Goal: Information Seeking & Learning: Learn about a topic

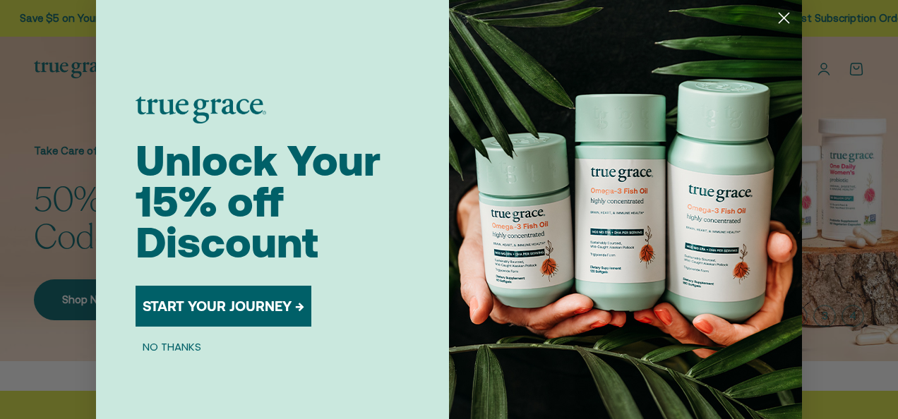
click at [779, 17] on icon "Close dialog" at bounding box center [784, 18] width 10 height 10
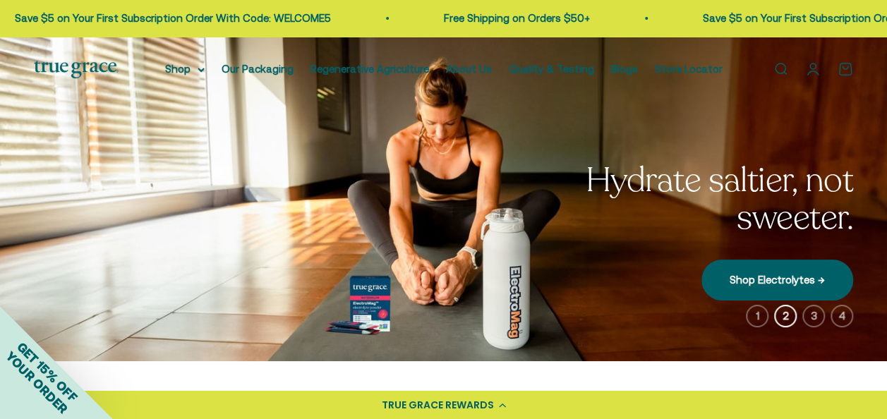
click at [743, 269] on link "Shop Electrolytes →" at bounding box center [778, 280] width 152 height 41
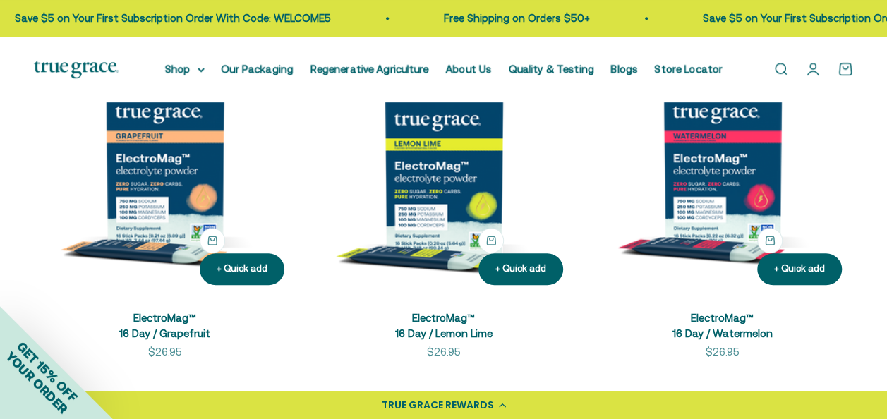
scroll to position [408, 0]
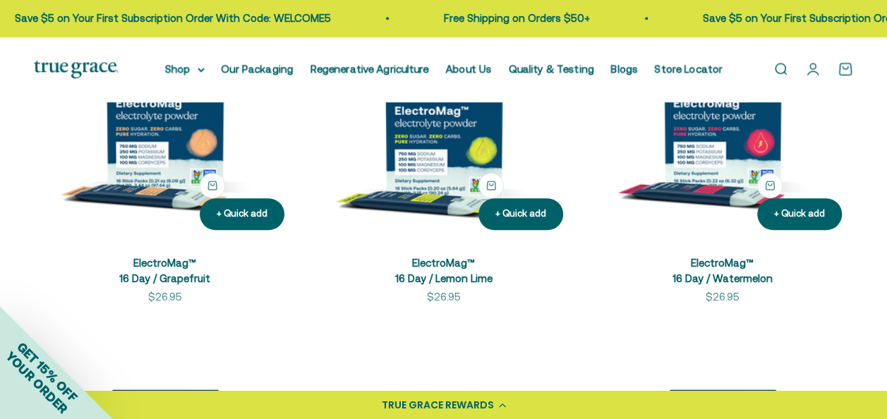
click at [177, 177] on img at bounding box center [165, 111] width 262 height 262
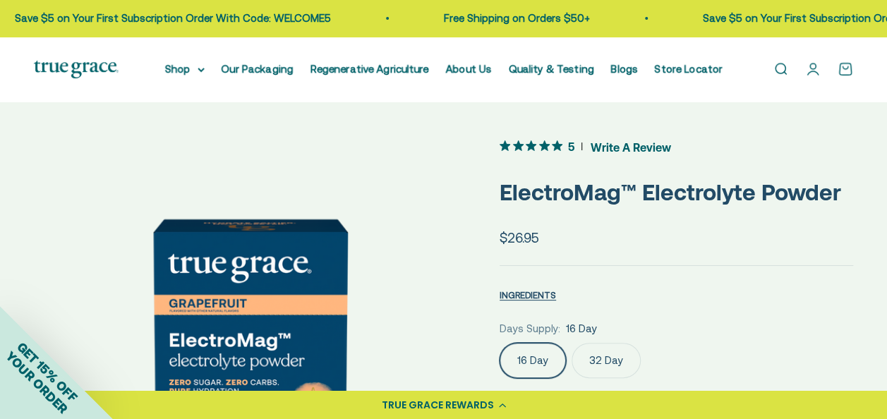
click at [626, 148] on span "Write A Review" at bounding box center [631, 146] width 80 height 21
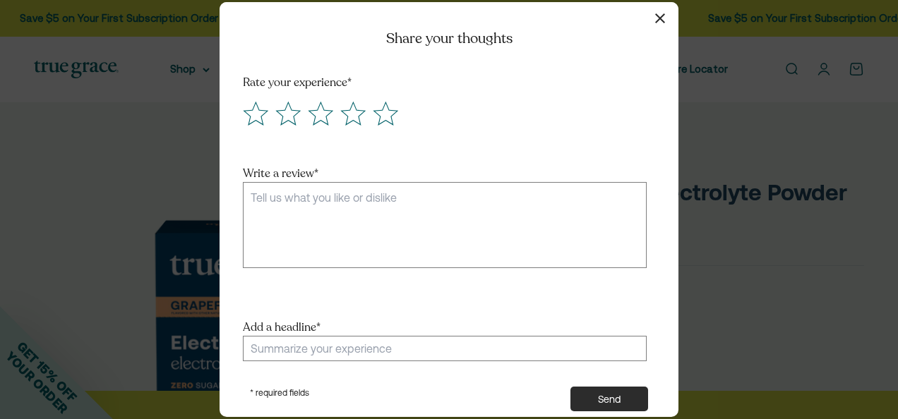
click at [652, 13] on button "button" at bounding box center [660, 18] width 20 height 20
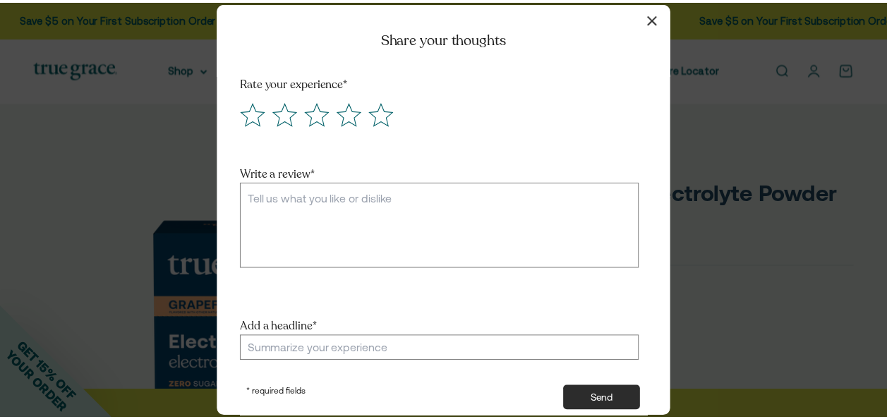
scroll to position [2731, 0]
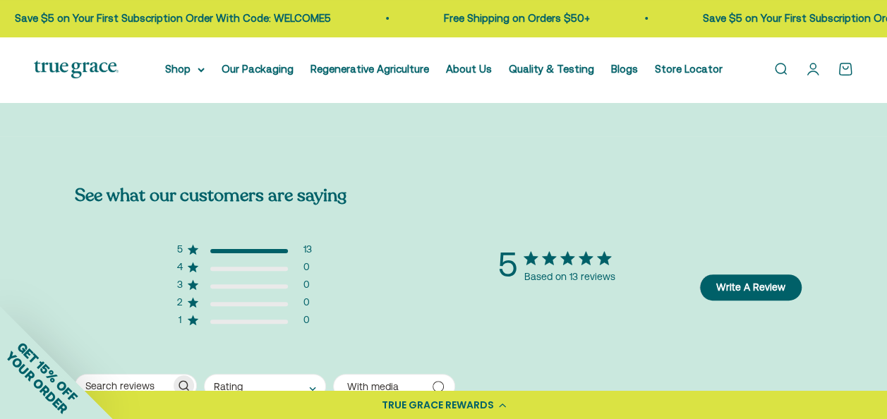
click at [205, 70] on summary "Shop" at bounding box center [185, 69] width 40 height 17
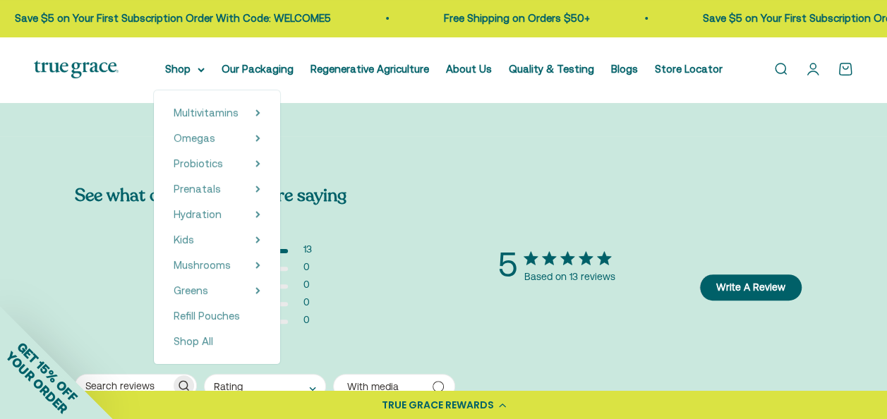
click at [261, 234] on summary "Kids" at bounding box center [217, 240] width 87 height 17
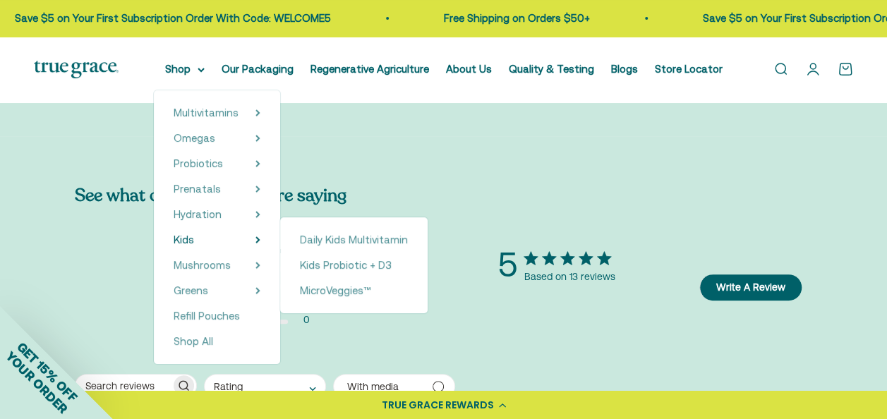
click at [353, 265] on span "Kids Probiotic + D3" at bounding box center [346, 265] width 92 height 12
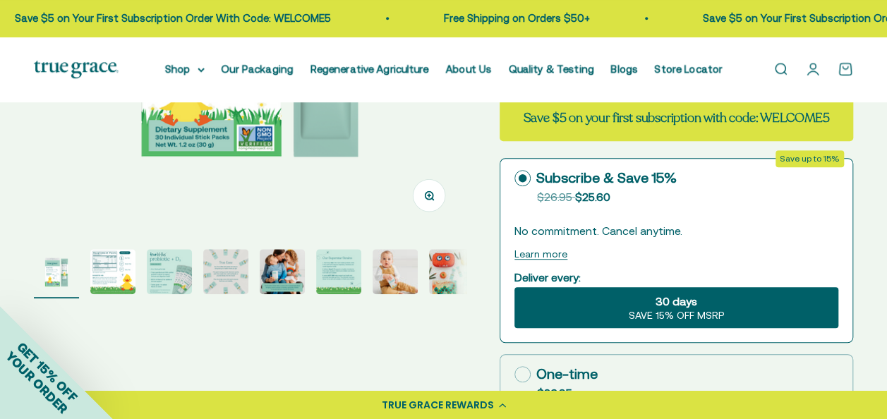
scroll to position [304, 0]
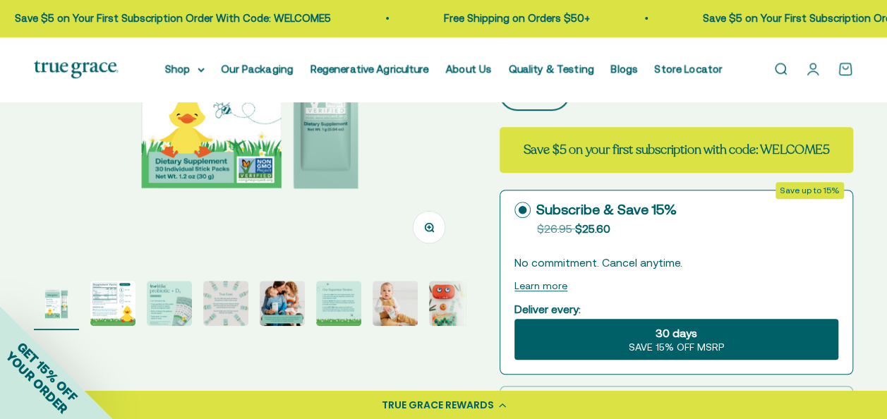
click at [145, 320] on page-dots at bounding box center [250, 305] width 432 height 49
click at [170, 313] on img "Go to item 3" at bounding box center [169, 303] width 45 height 45
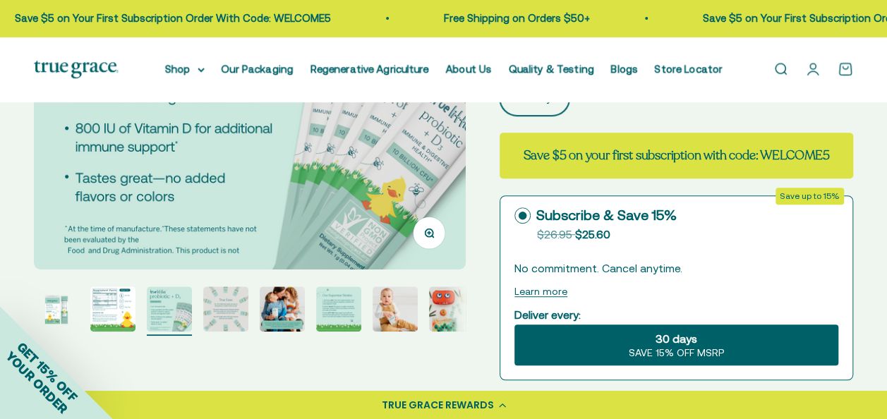
scroll to position [333, 0]
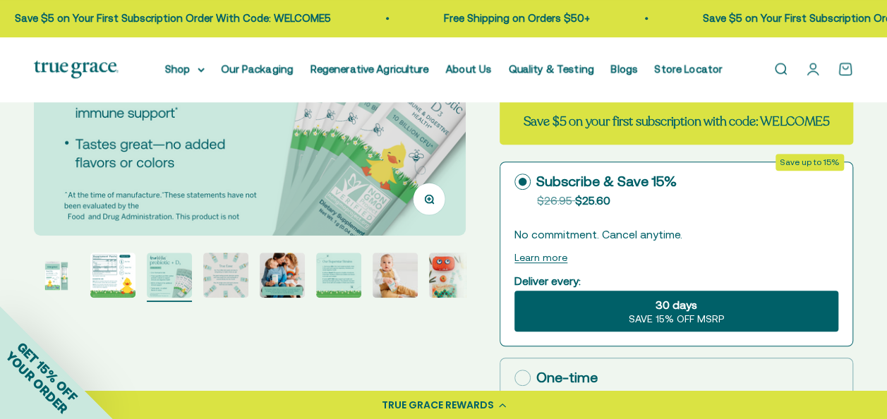
click at [346, 280] on img "Go to item 6" at bounding box center [338, 275] width 45 height 45
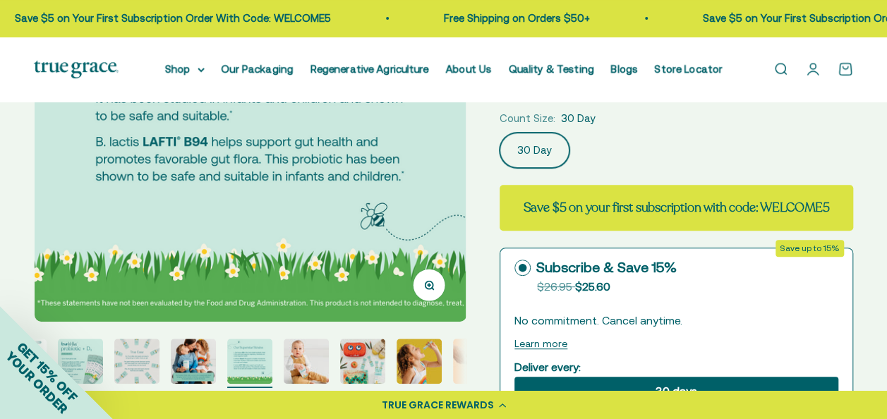
scroll to position [248, 0]
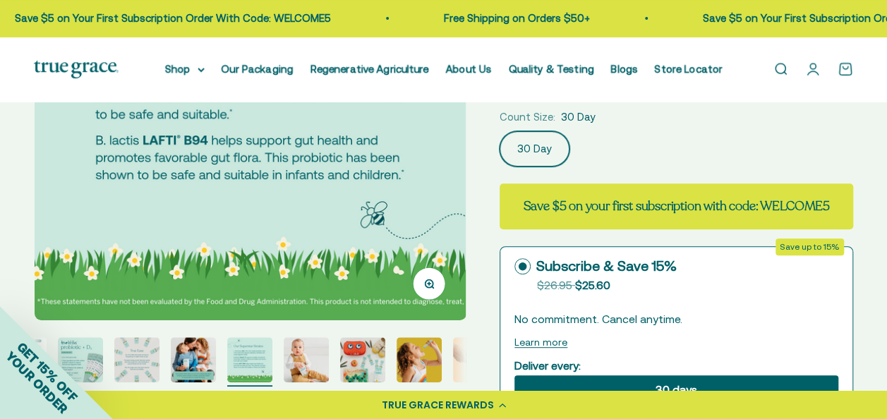
click at [374, 366] on img "Go to item 8" at bounding box center [362, 359] width 45 height 45
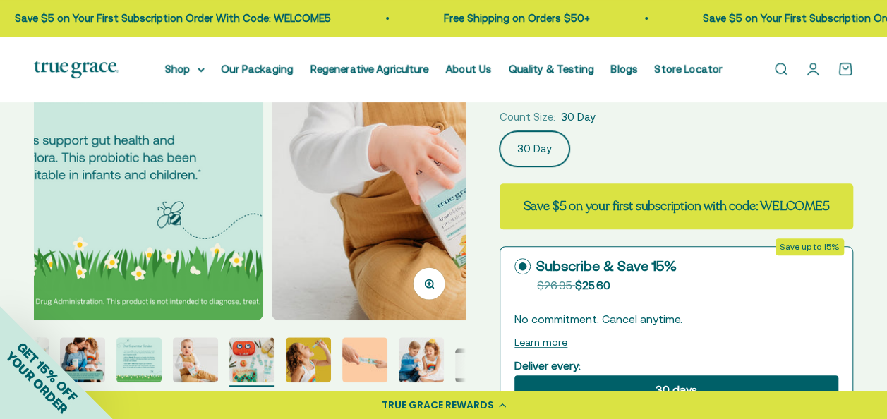
scroll to position [0, 202]
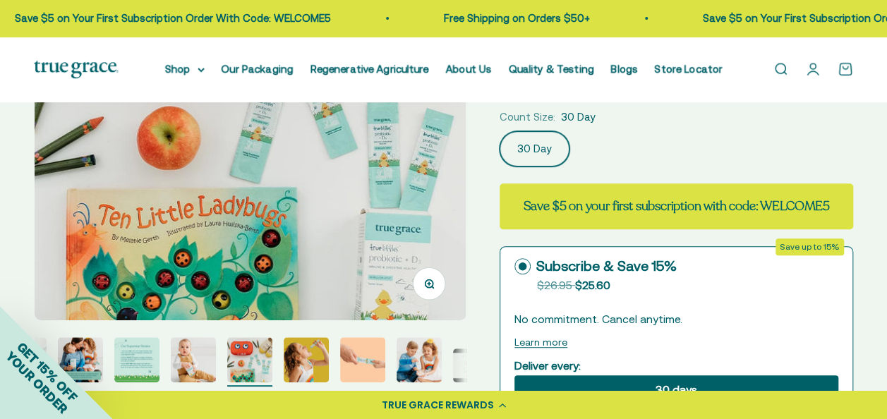
click at [409, 364] on img "Go to item 11" at bounding box center [419, 359] width 45 height 45
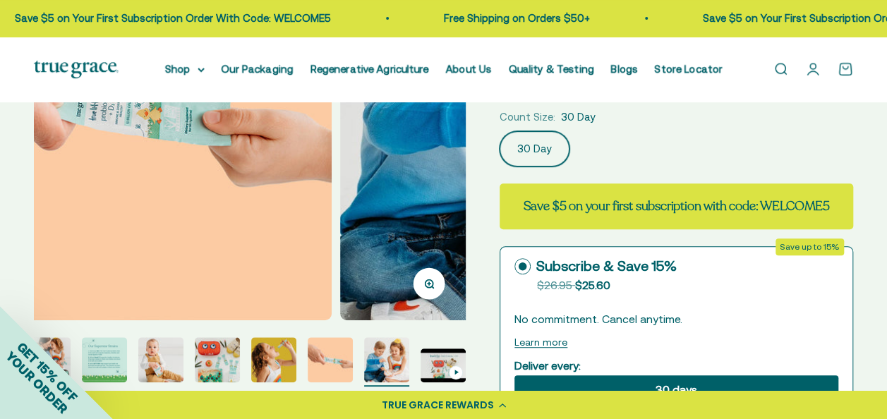
scroll to position [0, 4405]
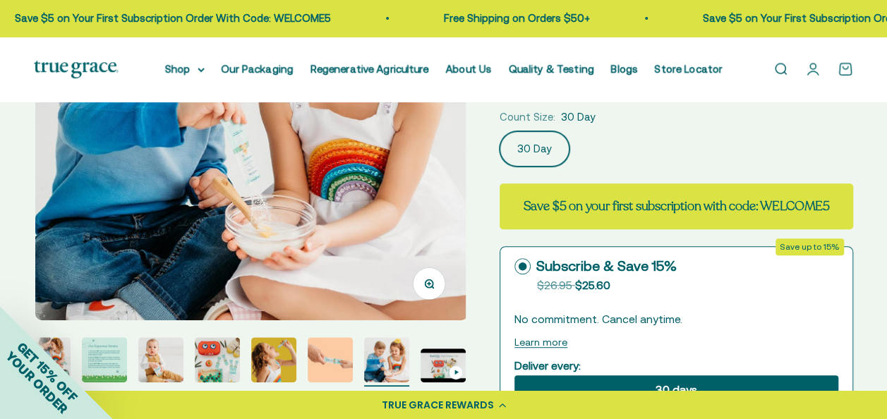
click at [442, 366] on img "Go to item 12" at bounding box center [443, 366] width 45 height 34
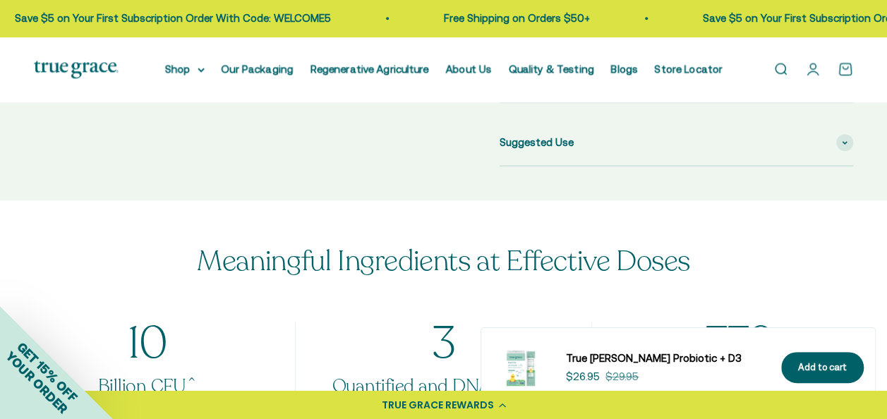
scroll to position [1150, 0]
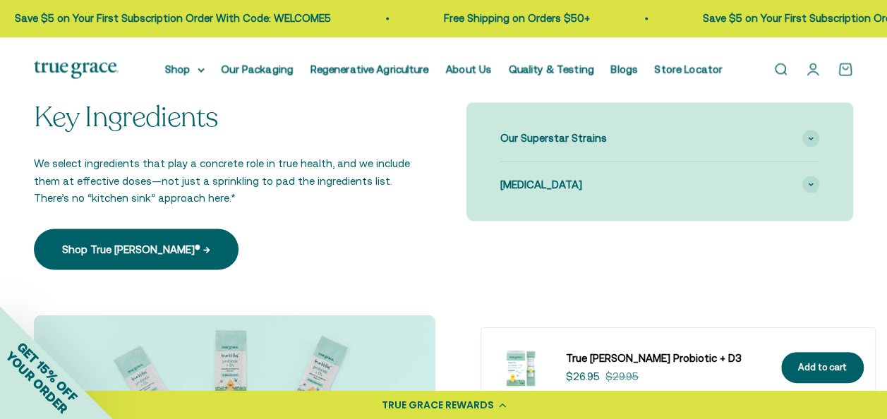
click at [88, 69] on img at bounding box center [76, 70] width 85 height 18
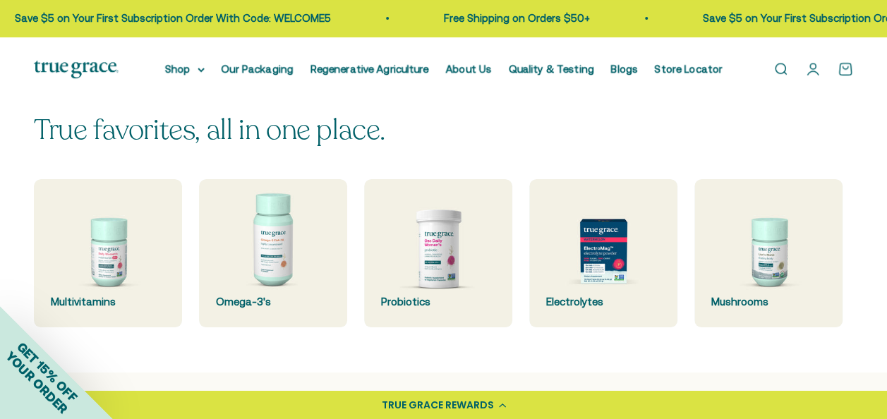
scroll to position [254, 0]
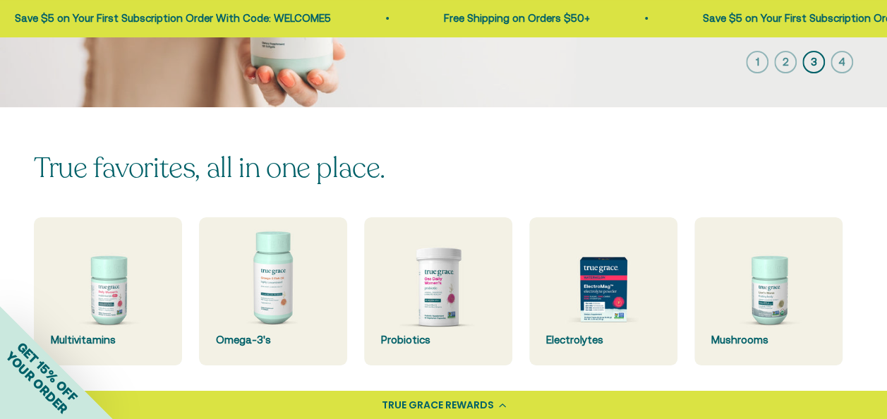
click at [308, 280] on img at bounding box center [273, 291] width 148 height 148
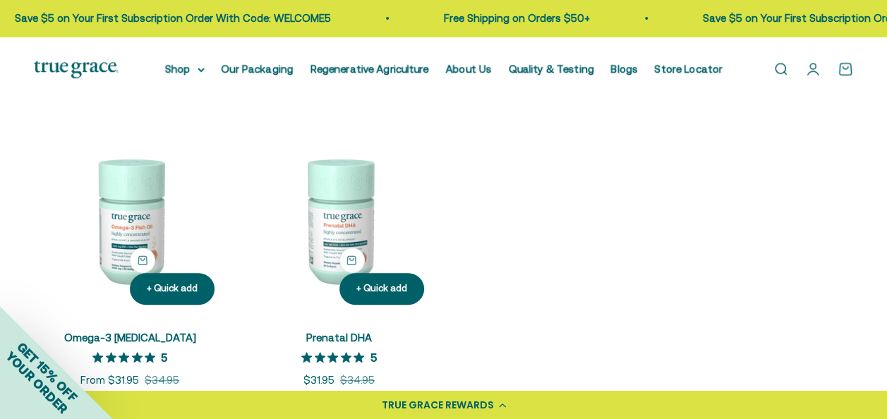
scroll to position [226, 0]
